Goal: Transaction & Acquisition: Obtain resource

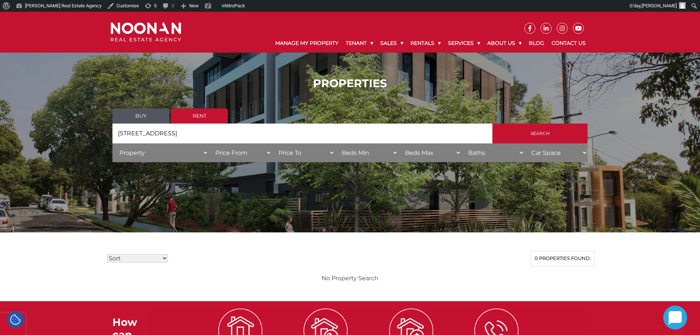
click at [76, 133] on div "PROPERTIES Buy Rent Search Search by Address [STREET_ADDRESS] House Category Pr…" at bounding box center [350, 122] width 700 height 112
click at [509, 119] on ul "Buy Rent" at bounding box center [349, 115] width 475 height 15
click at [526, 133] on input "Search" at bounding box center [539, 133] width 95 height 20
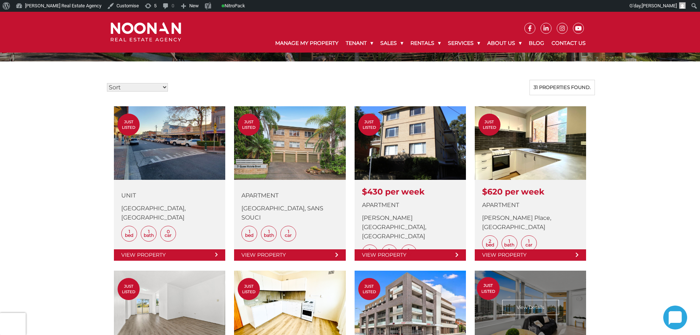
scroll to position [184, 0]
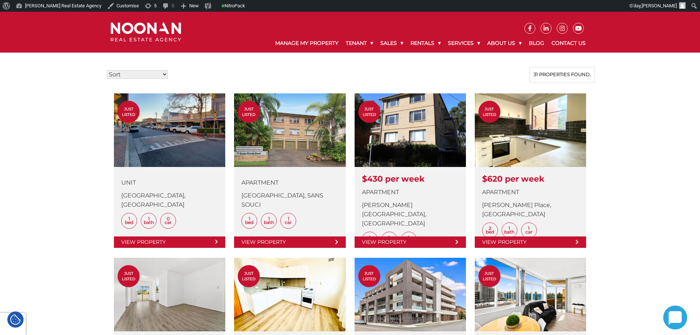
drag, startPoint x: 91, startPoint y: 212, endPoint x: 83, endPoint y: 209, distance: 8.1
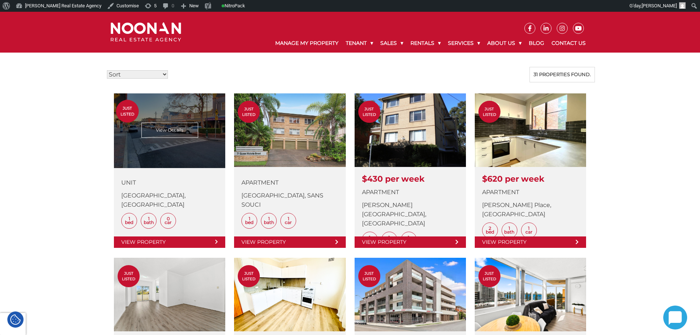
click at [190, 240] on link at bounding box center [169, 170] width 111 height 154
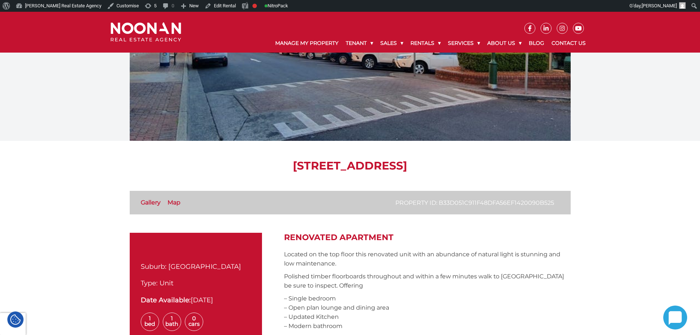
scroll to position [73, 0]
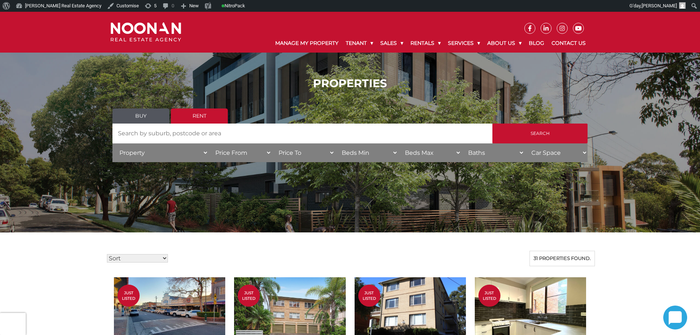
scroll to position [184, 0]
